Goal: Task Accomplishment & Management: Manage account settings

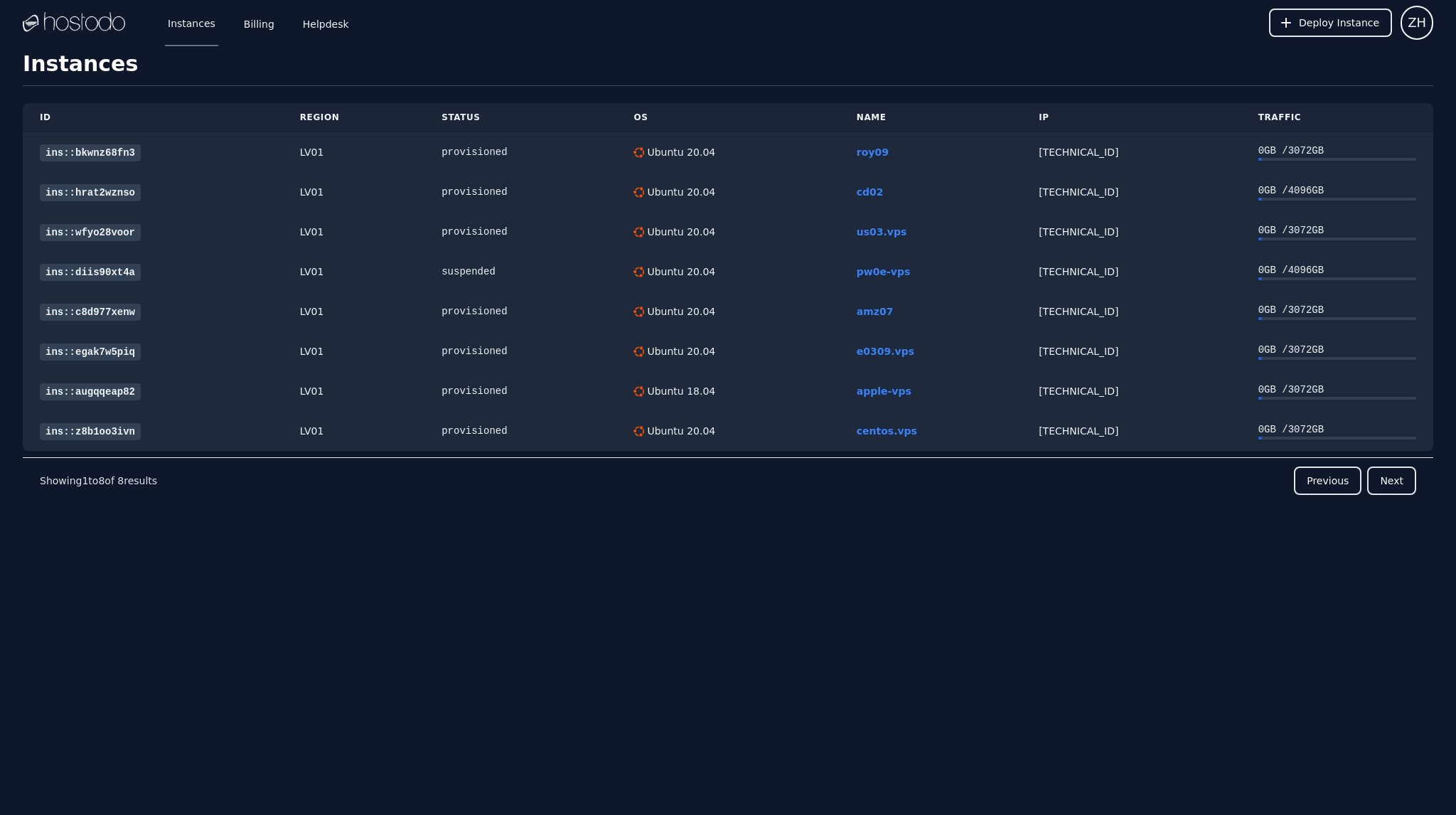
click at [6, 578] on div "Instances Billing Helpdesk Deploy Instance ZH Instances SSH Keys Billing Helpde…" at bounding box center [728, 407] width 1456 height 815
click at [249, 22] on link "Billing" at bounding box center [259, 22] width 37 height 47
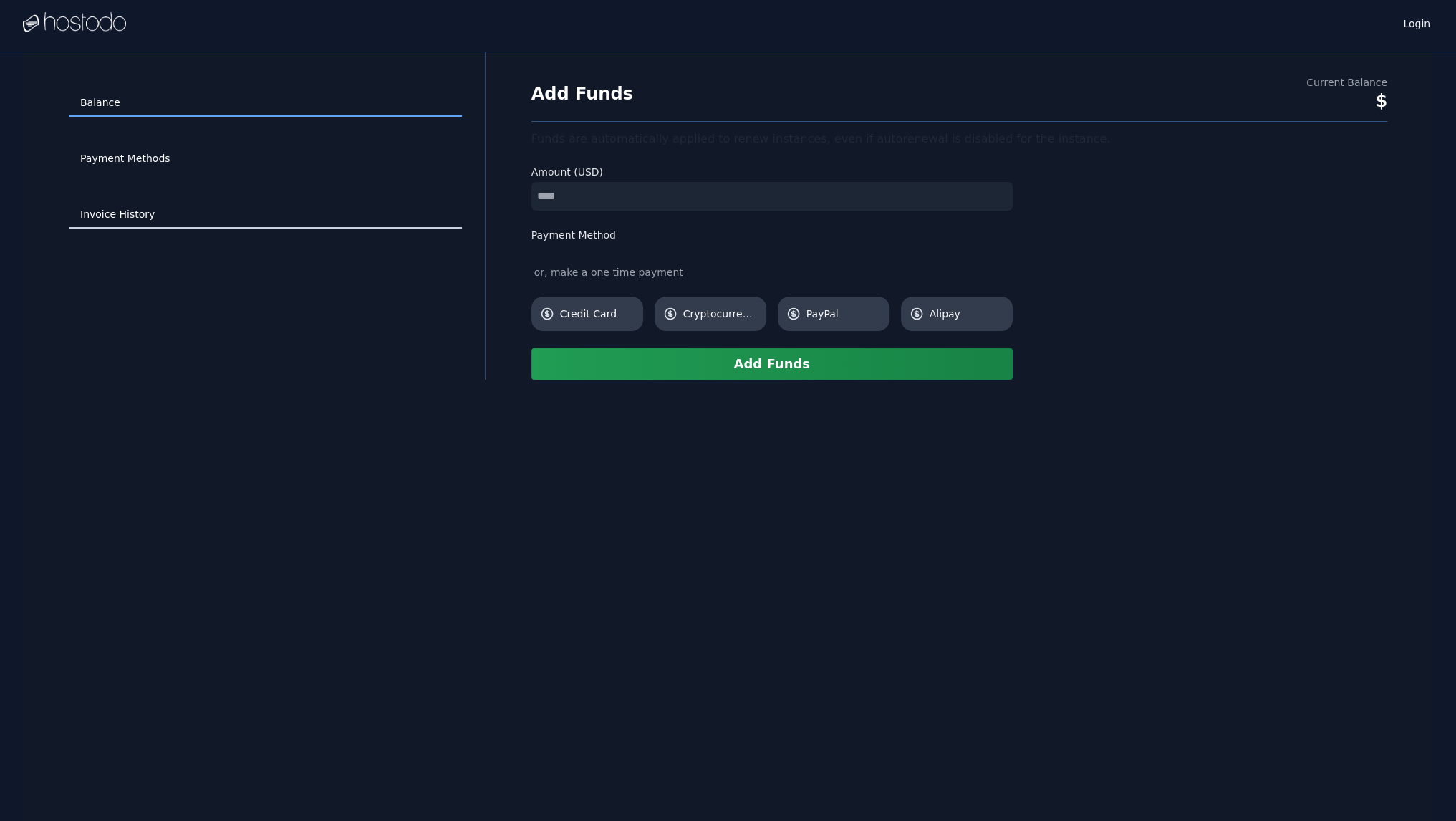
click at [142, 209] on link "Invoice History" at bounding box center [265, 214] width 393 height 28
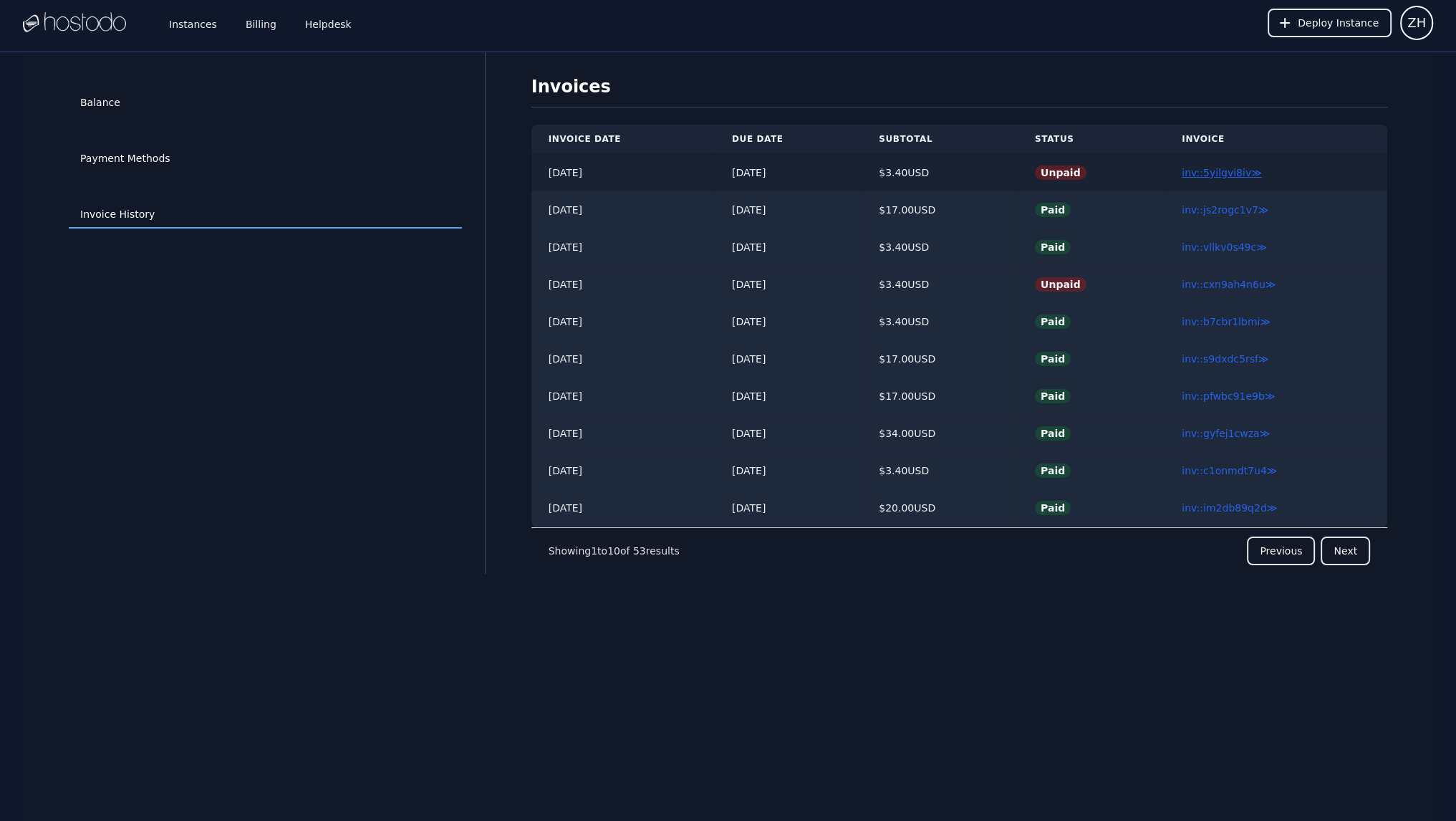
click at [1208, 172] on link "inv::5yilgvi8iv ≫" at bounding box center [1222, 172] width 80 height 12
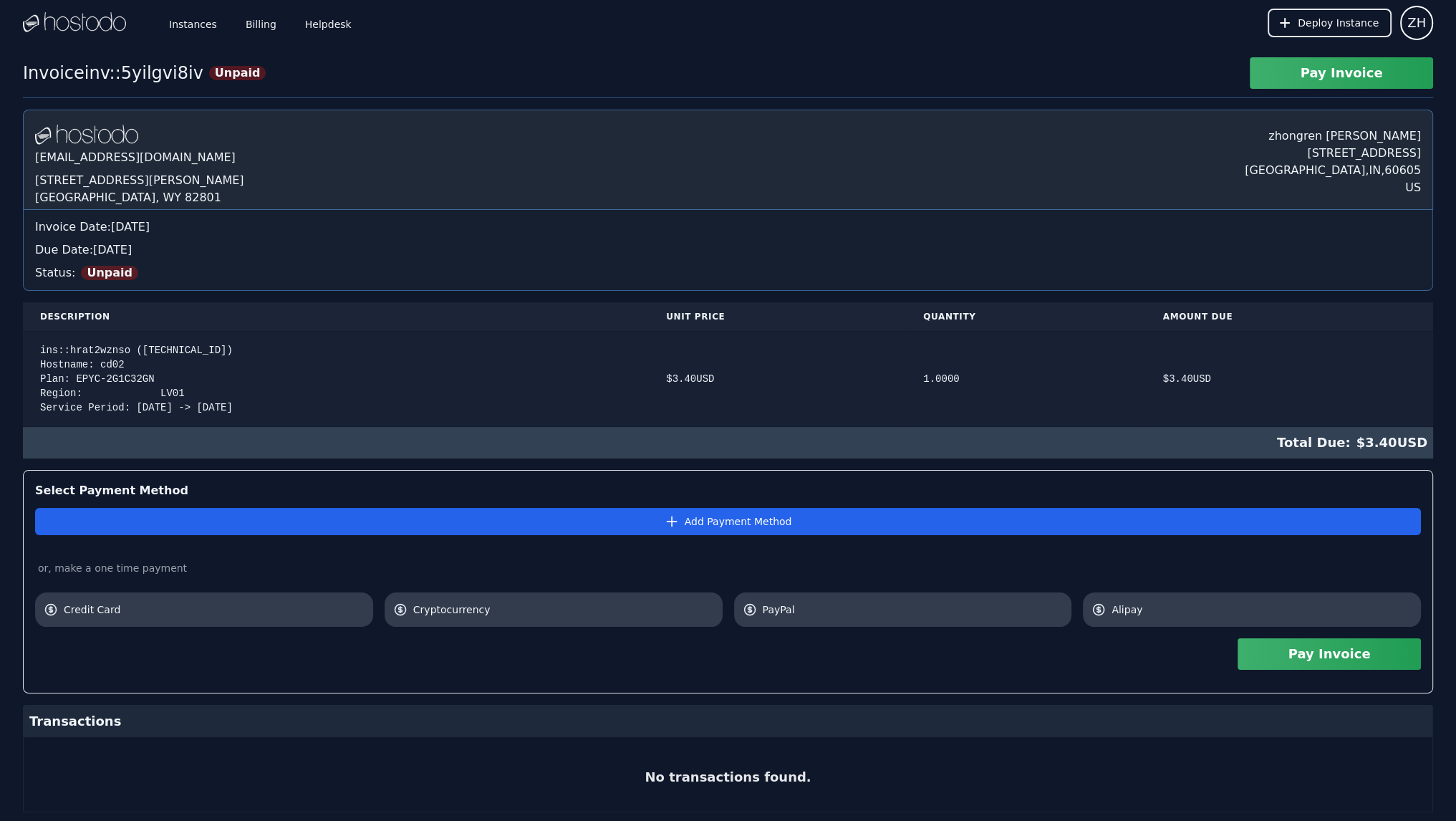
click at [103, 360] on div "ins::hrat2wznso (158.51.126.74) Hostname: cd02 Plan: EPYC-2G1C32GN Region: LV01…" at bounding box center [336, 379] width 592 height 72
copy div "cd02"
click at [102, 362] on div "ins::hrat2wznso (158.51.126.74) Hostname: cd02 Plan: EPYC-2G1C32GN Region: LV01…" at bounding box center [336, 379] width 592 height 72
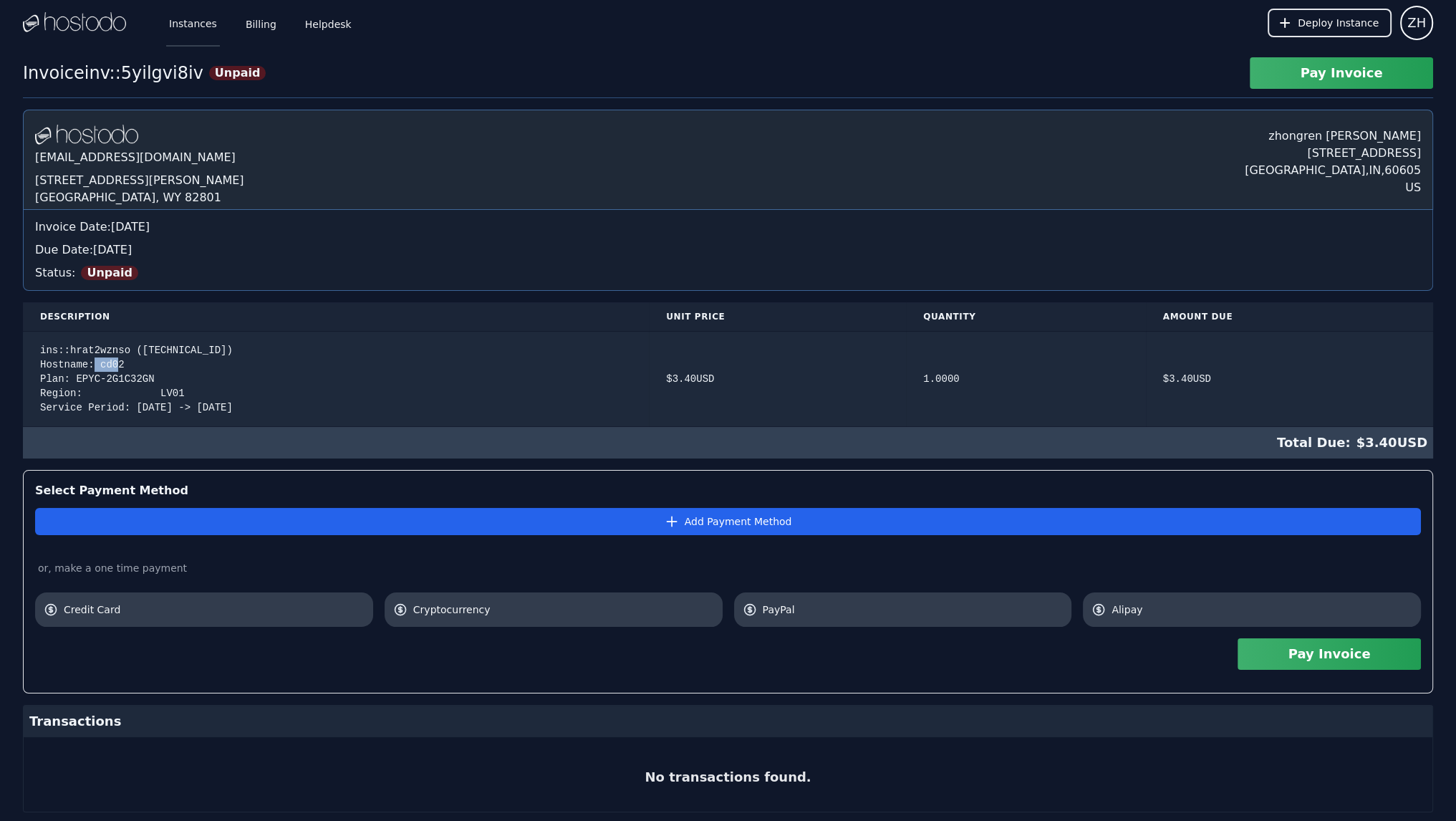
click at [197, 18] on link "Instances" at bounding box center [193, 23] width 54 height 47
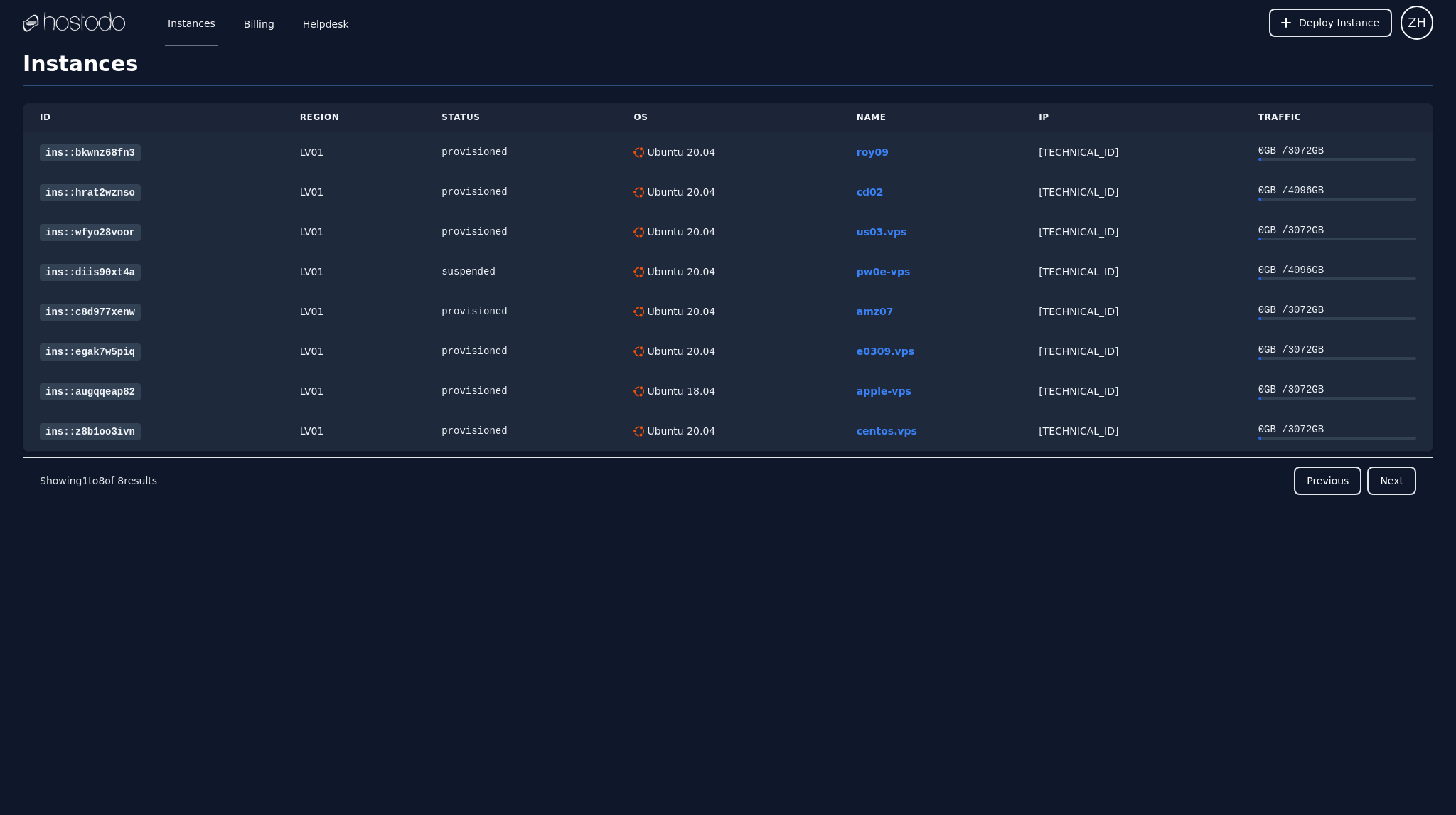
click at [600, 672] on div "Instances Billing Helpdesk Deploy Instance ZH Instances SSH Keys Billing Helpde…" at bounding box center [728, 407] width 1456 height 815
click at [81, 195] on link "ins::hrat2wznso" at bounding box center [91, 193] width 101 height 17
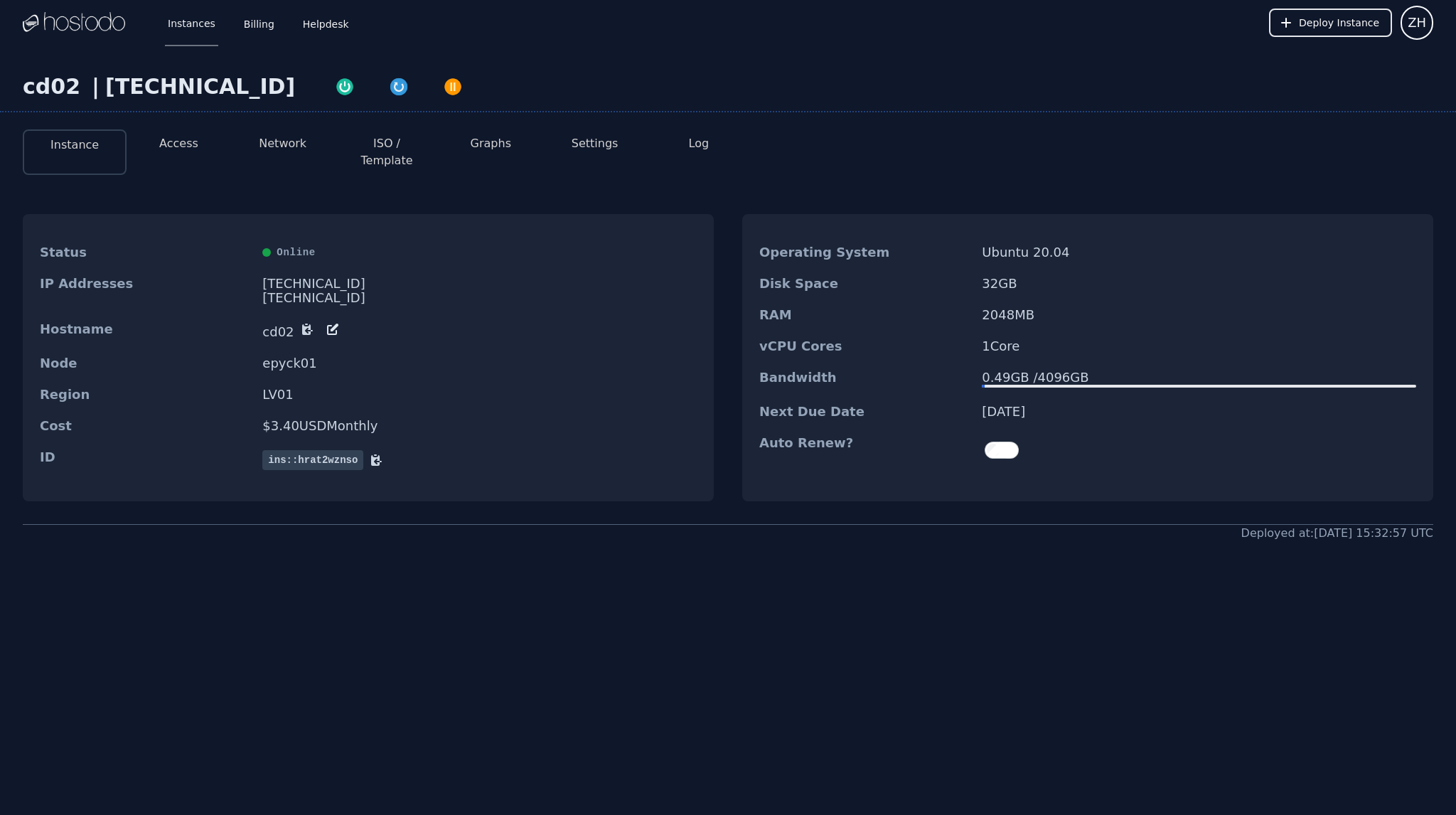
click at [619, 149] on li "Settings" at bounding box center [594, 152] width 104 height 46
click at [603, 149] on button "Settings" at bounding box center [595, 144] width 47 height 17
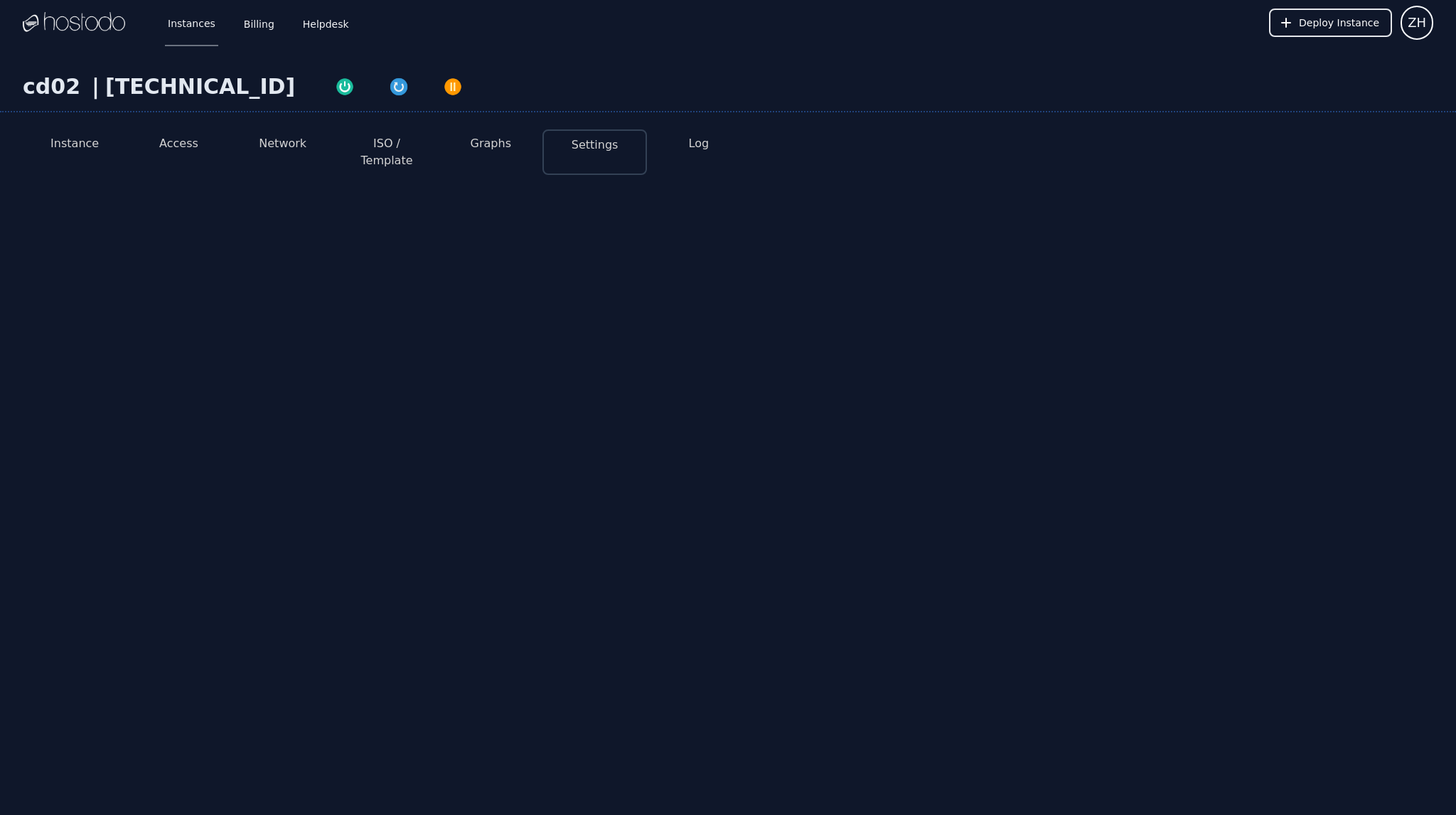
select select "***"
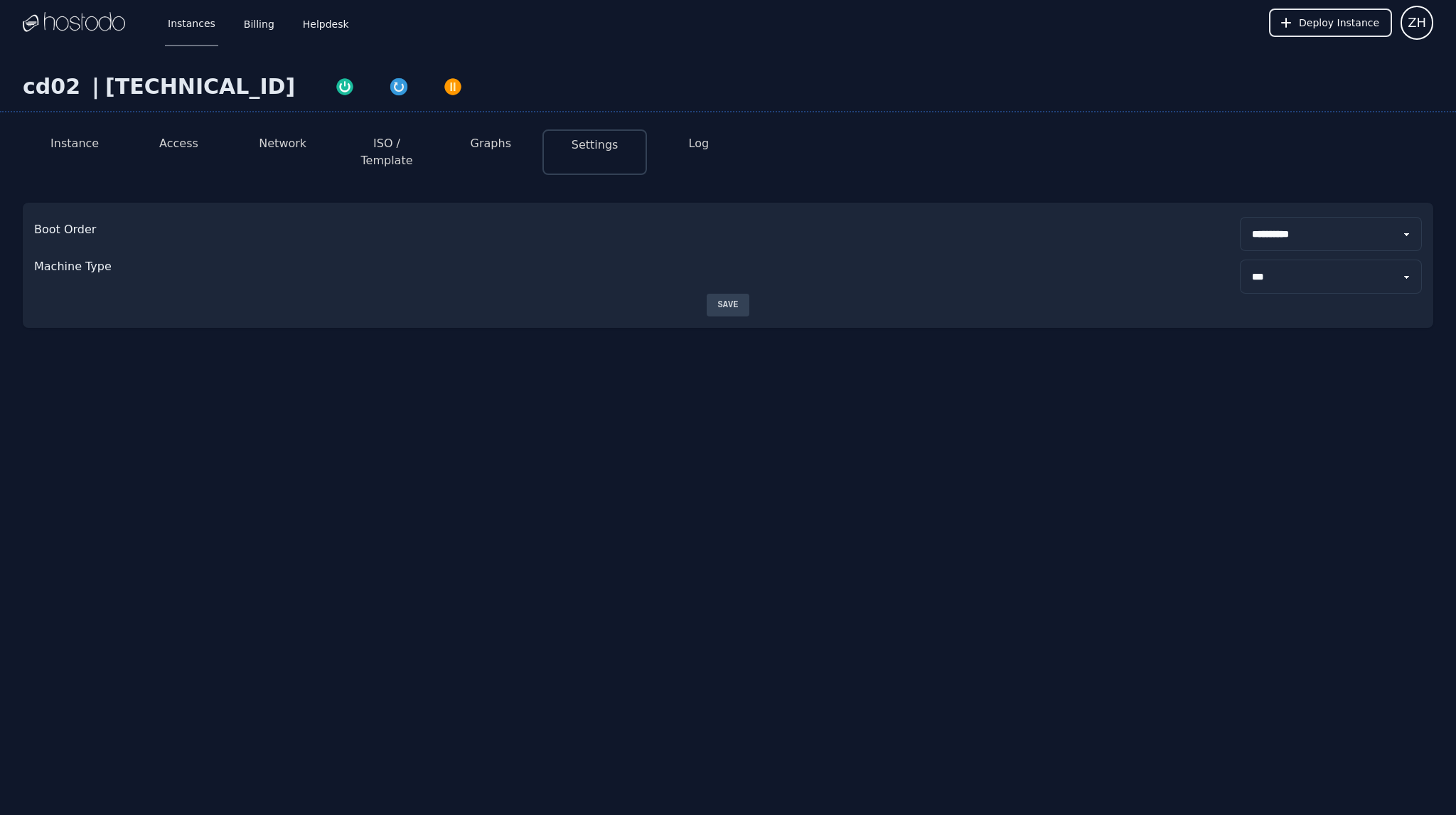
click at [396, 140] on button "ISO / Template" at bounding box center [387, 152] width 81 height 34
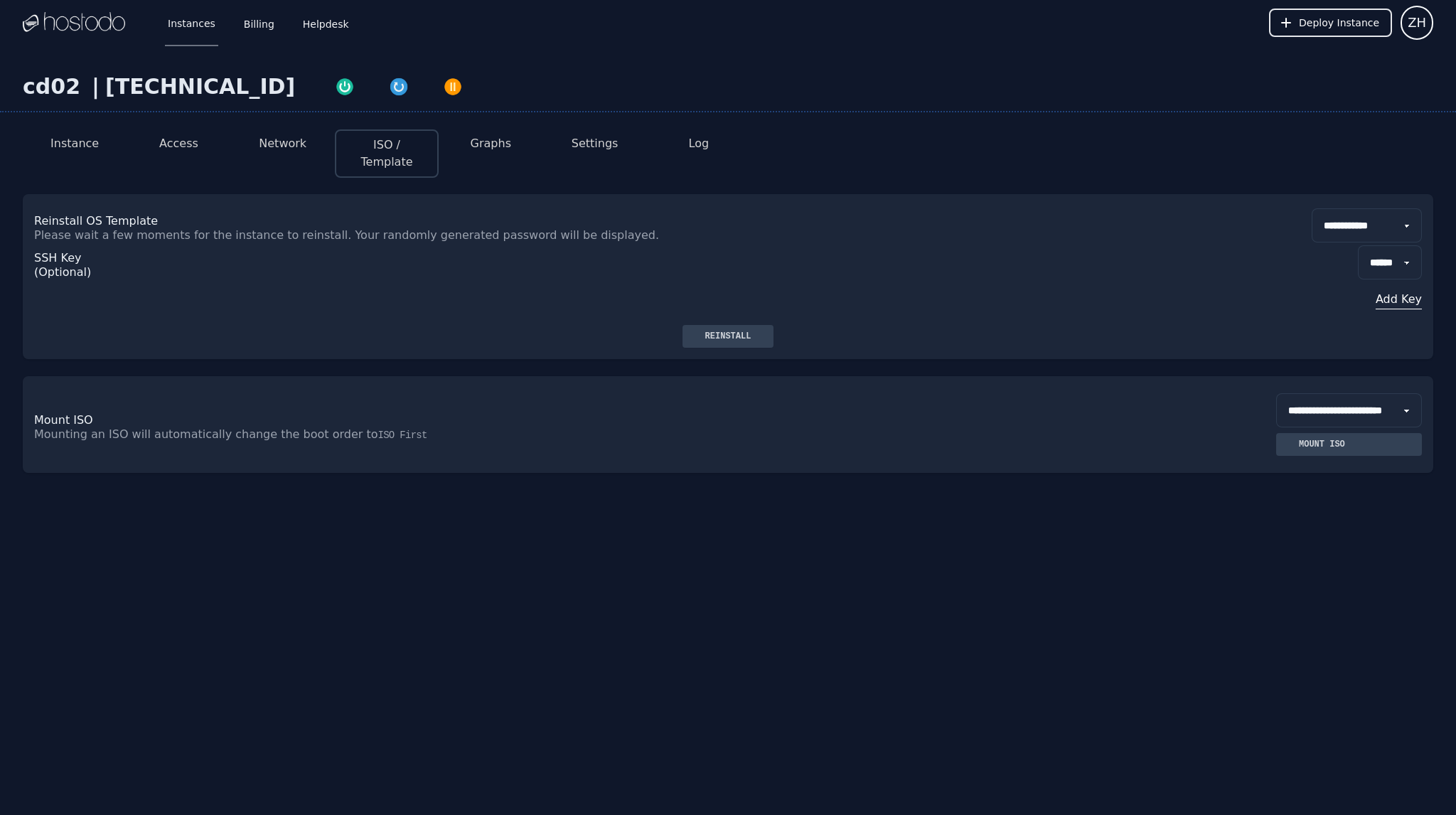
click at [727, 327] on button "Reinstall" at bounding box center [728, 336] width 91 height 22
